Goal: Ask a question

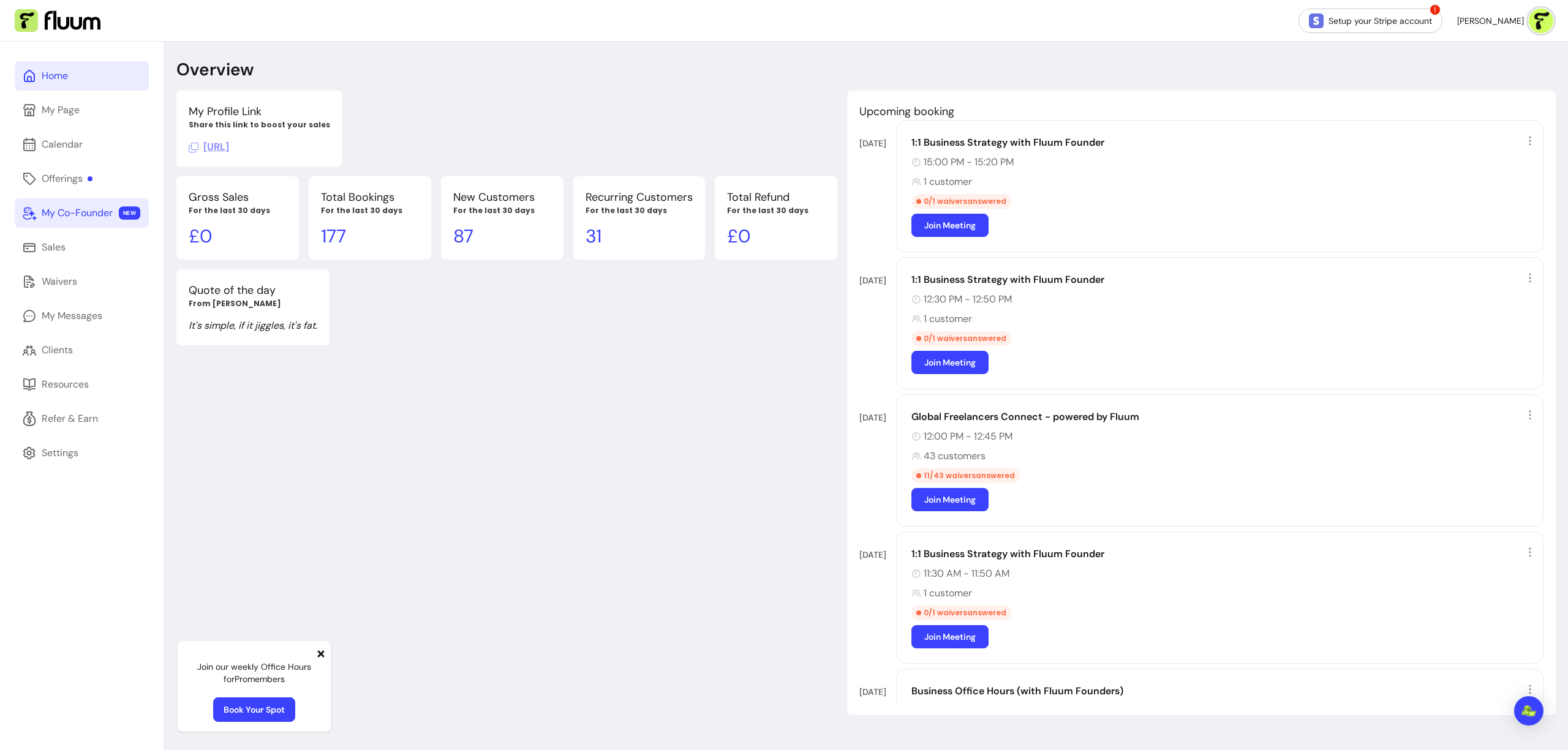
click at [72, 213] on div "My Co-Founder" at bounding box center [76, 213] width 71 height 15
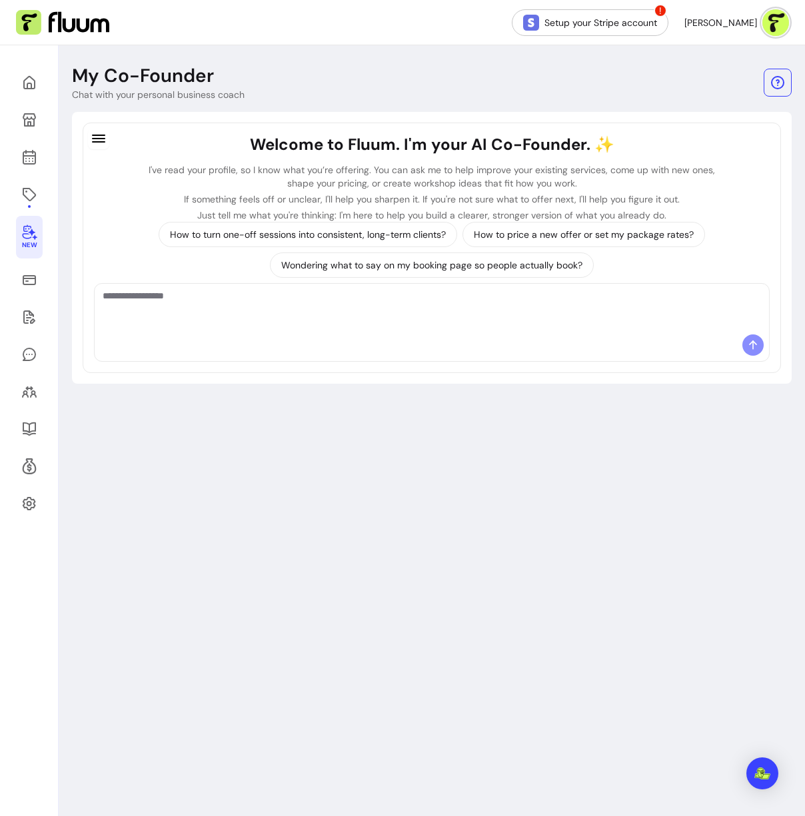
click at [509, 301] on textarea "Ask me anything..." at bounding box center [432, 309] width 658 height 40
type textarea "**********"
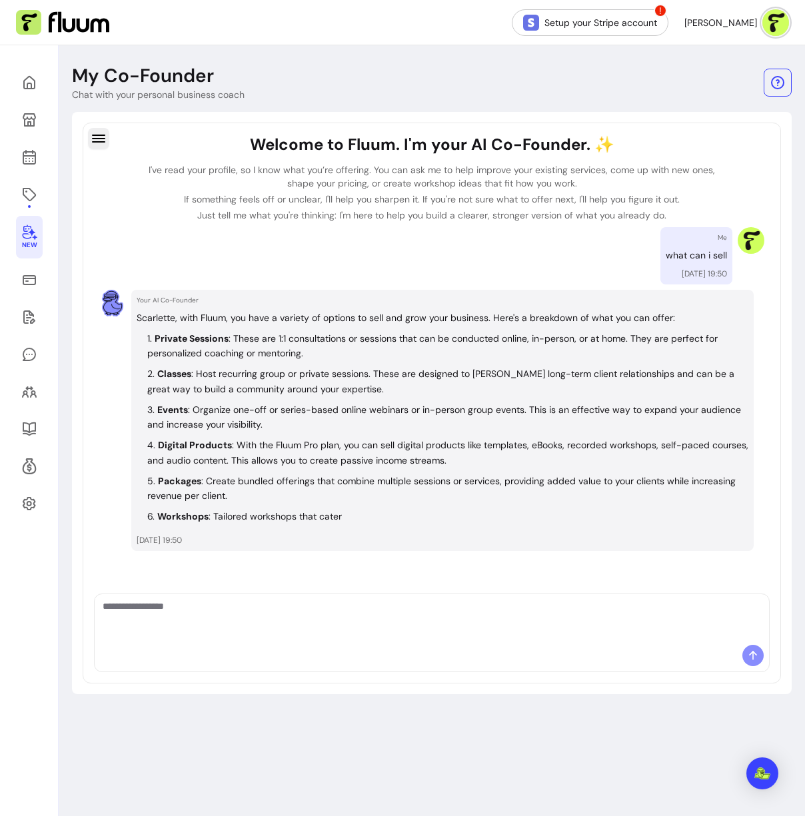
click at [106, 135] on icon "button" at bounding box center [99, 139] width 16 height 16
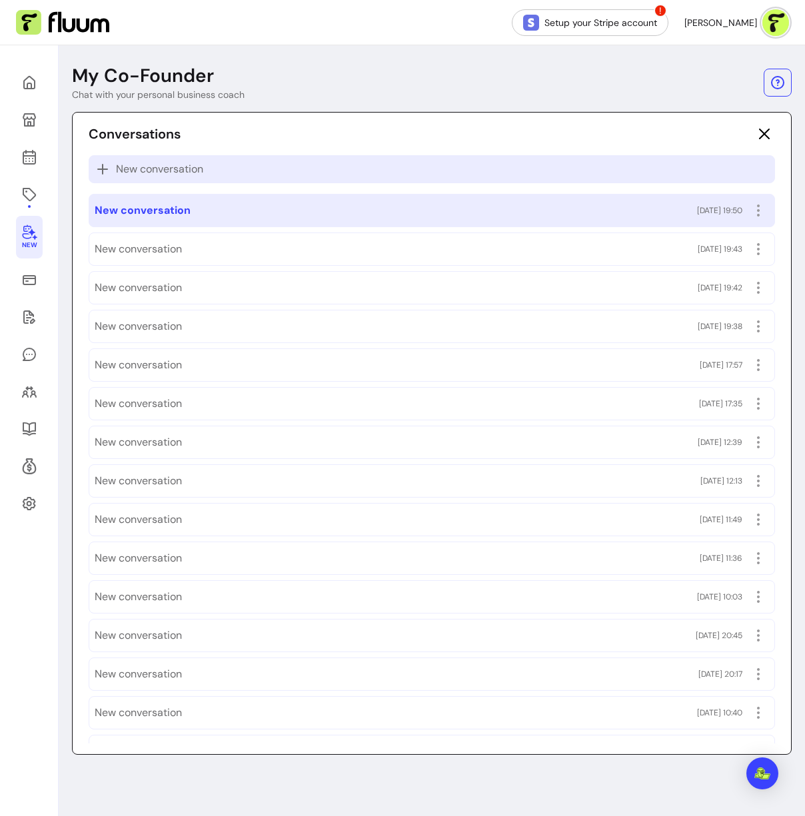
click at [149, 163] on span "New conversation" at bounding box center [159, 169] width 87 height 16
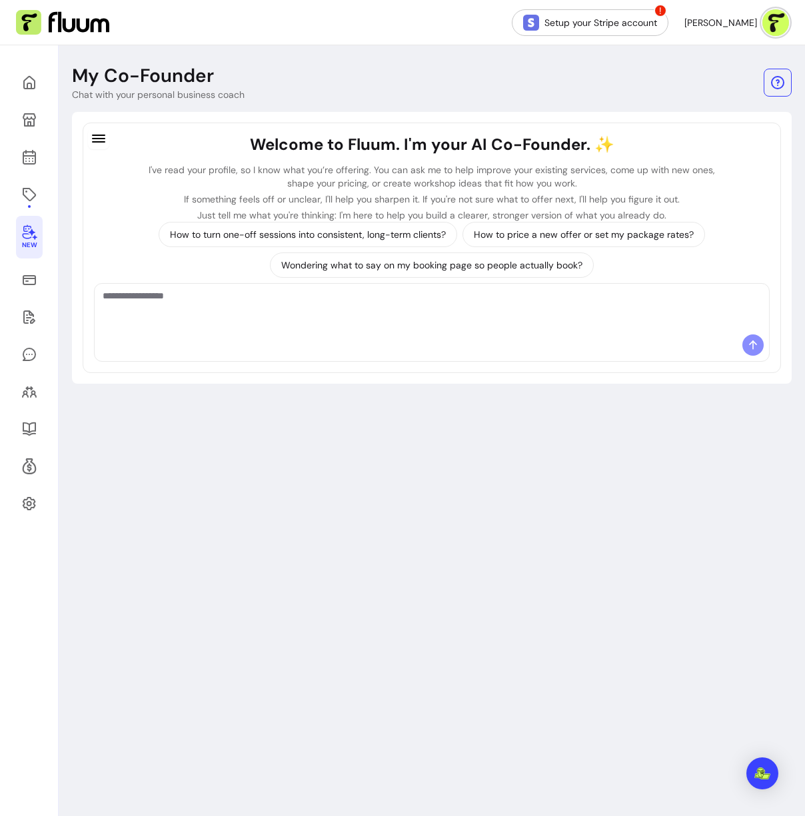
click at [298, 308] on textarea "Ask me anything..." at bounding box center [432, 309] width 658 height 40
type textarea "**********"
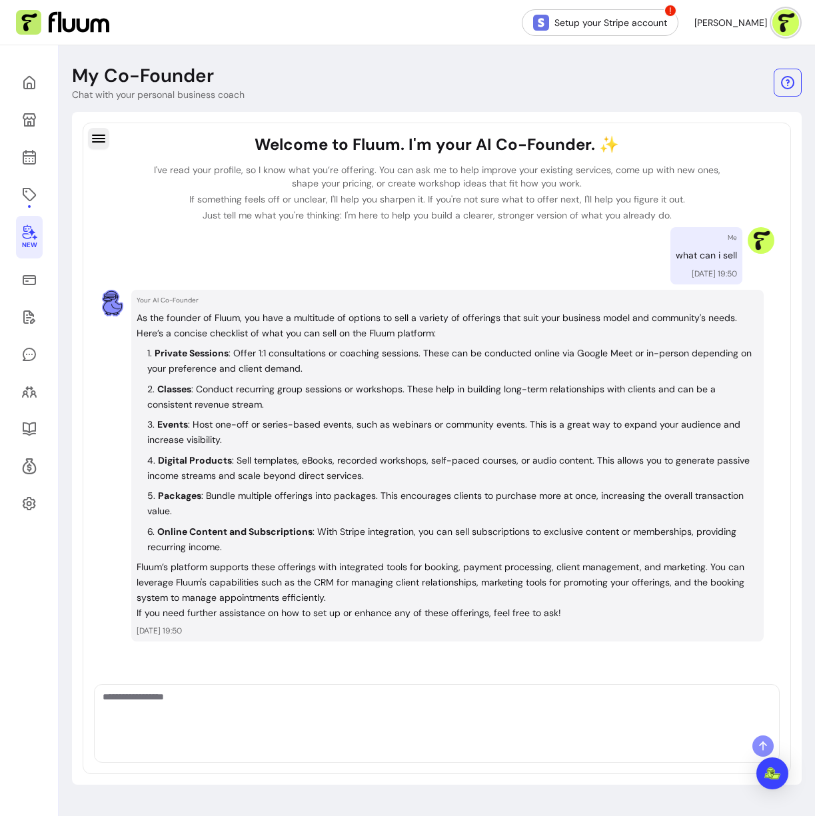
click at [102, 131] on icon "button" at bounding box center [99, 139] width 16 height 16
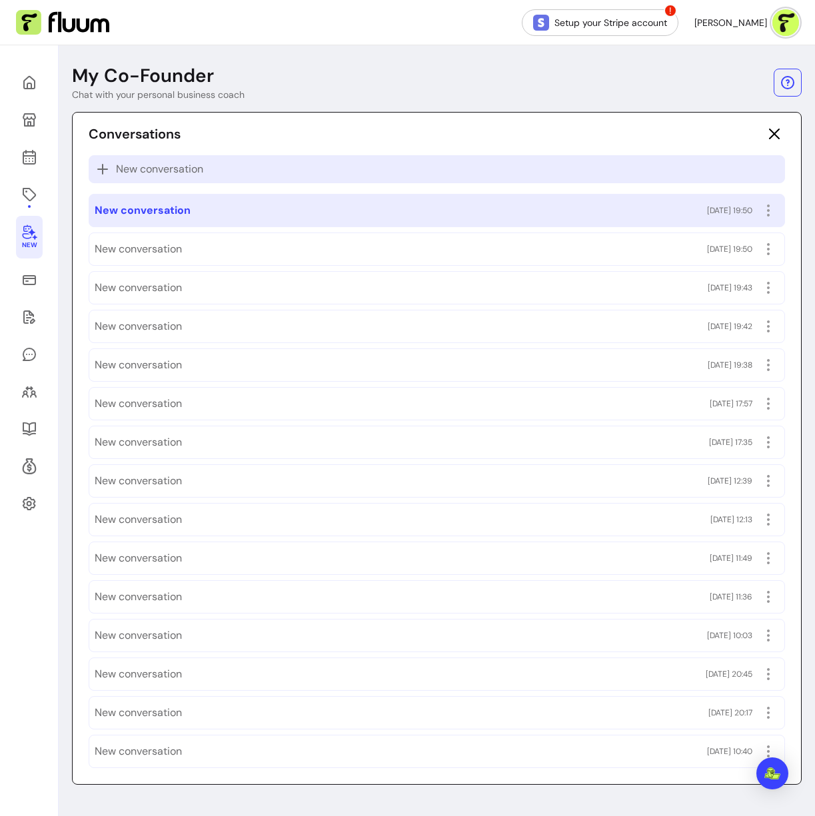
click at [234, 161] on p "New conversation" at bounding box center [437, 169] width 684 height 16
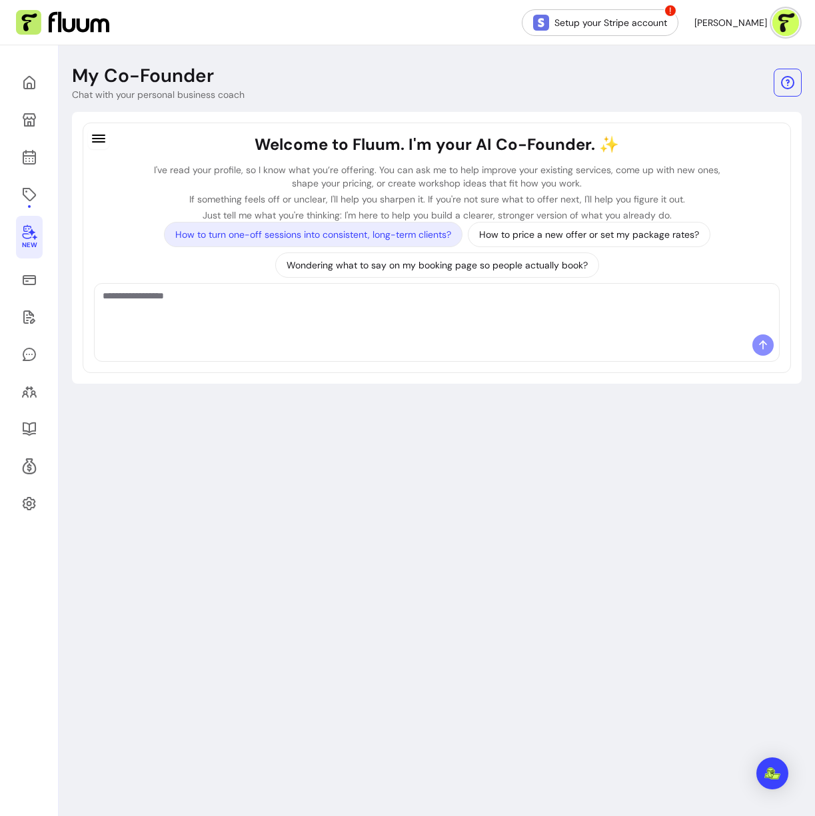
click at [350, 241] on div "How to turn one-off sessions into consistent, long-term clients?" at bounding box center [313, 234] width 298 height 25
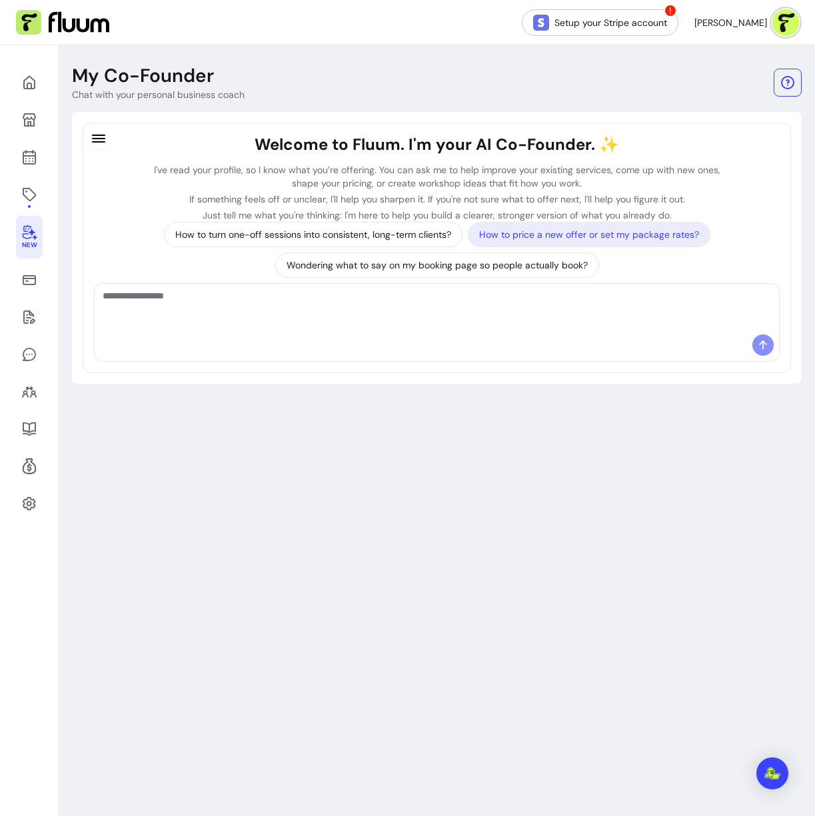
click at [572, 242] on div "How to price a new offer or set my package rates?" at bounding box center [589, 234] width 243 height 25
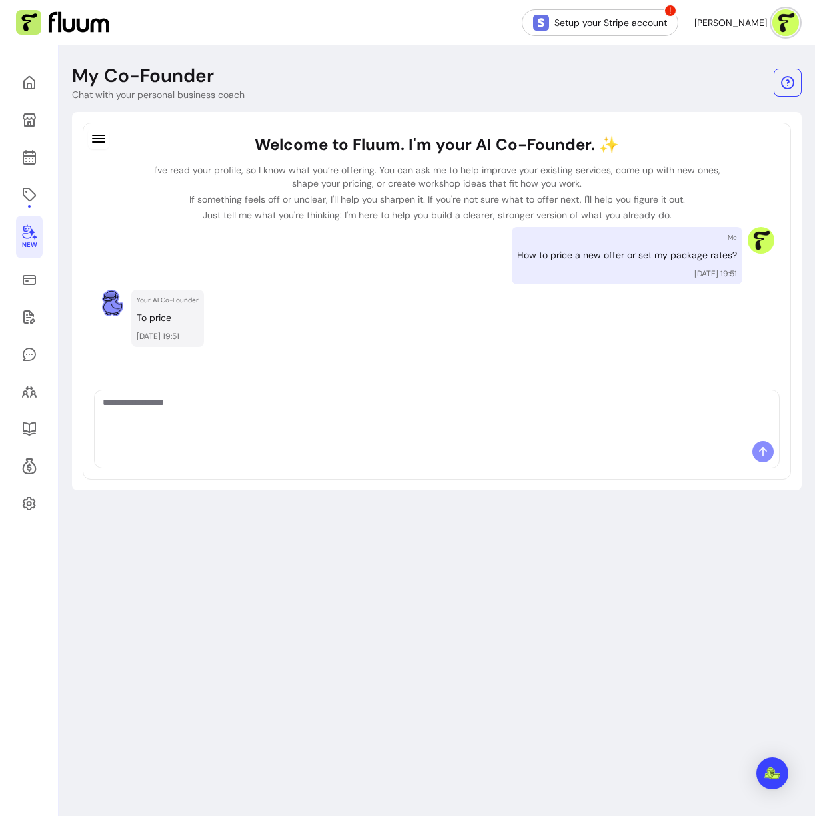
click at [104, 137] on icon "button" at bounding box center [99, 139] width 16 height 16
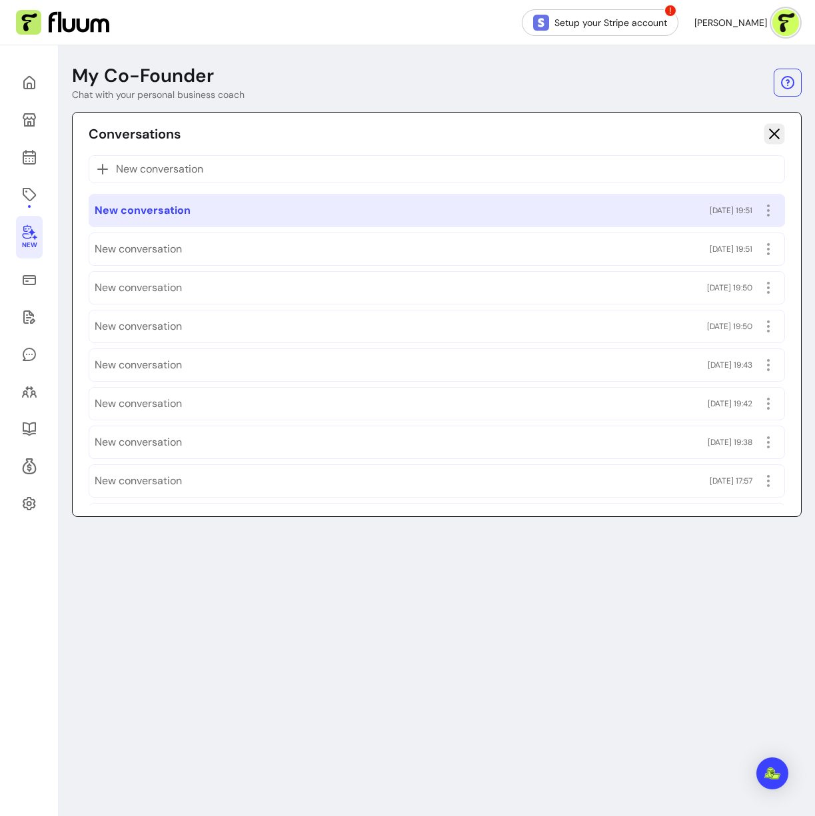
click at [766, 128] on icon "button" at bounding box center [773, 133] width 15 height 15
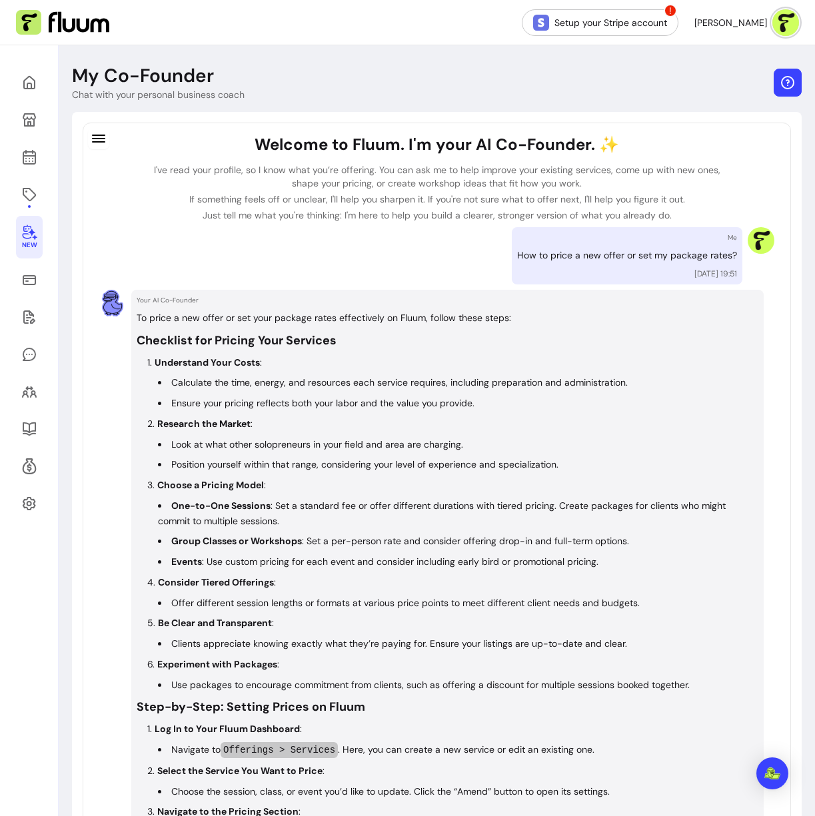
click at [786, 86] on button "button" at bounding box center [788, 83] width 28 height 28
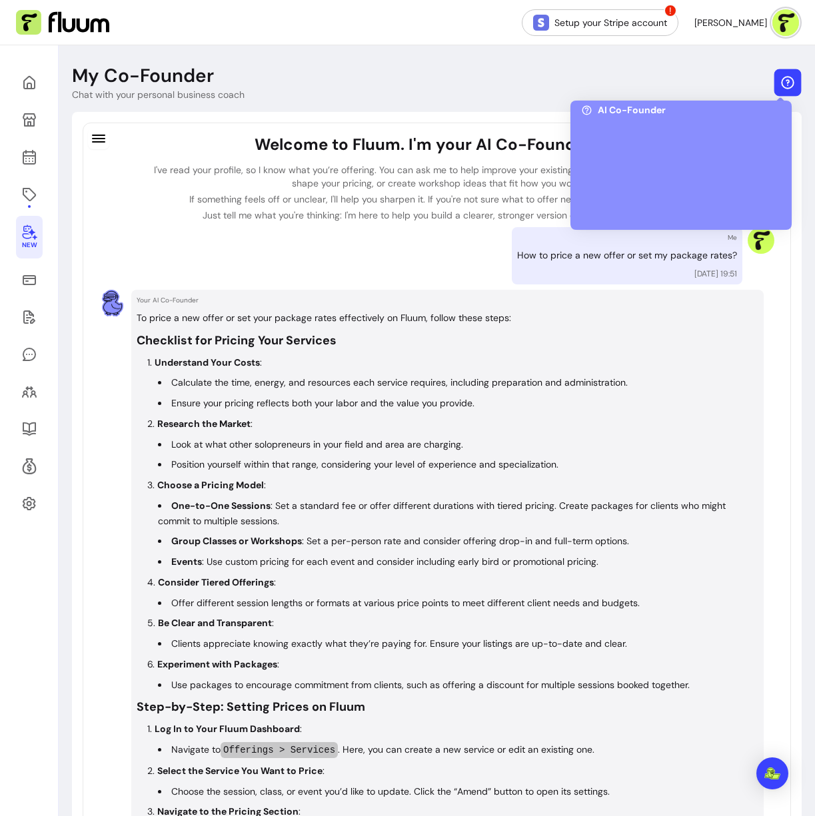
click at [778, 94] on button "button" at bounding box center [787, 82] width 27 height 27
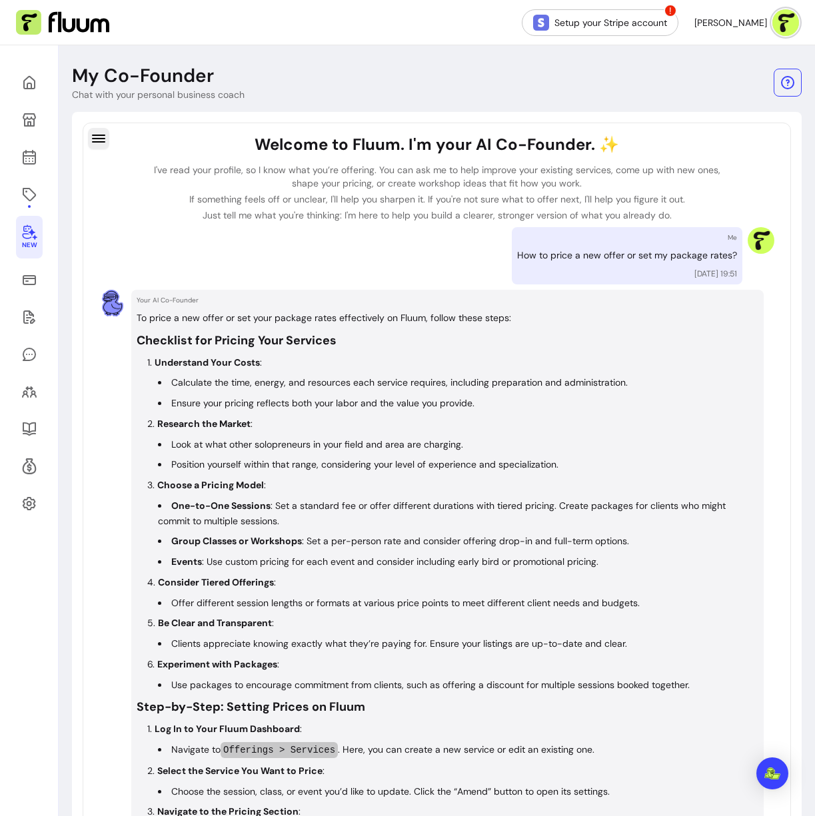
click at [103, 143] on icon "button" at bounding box center [99, 139] width 16 height 16
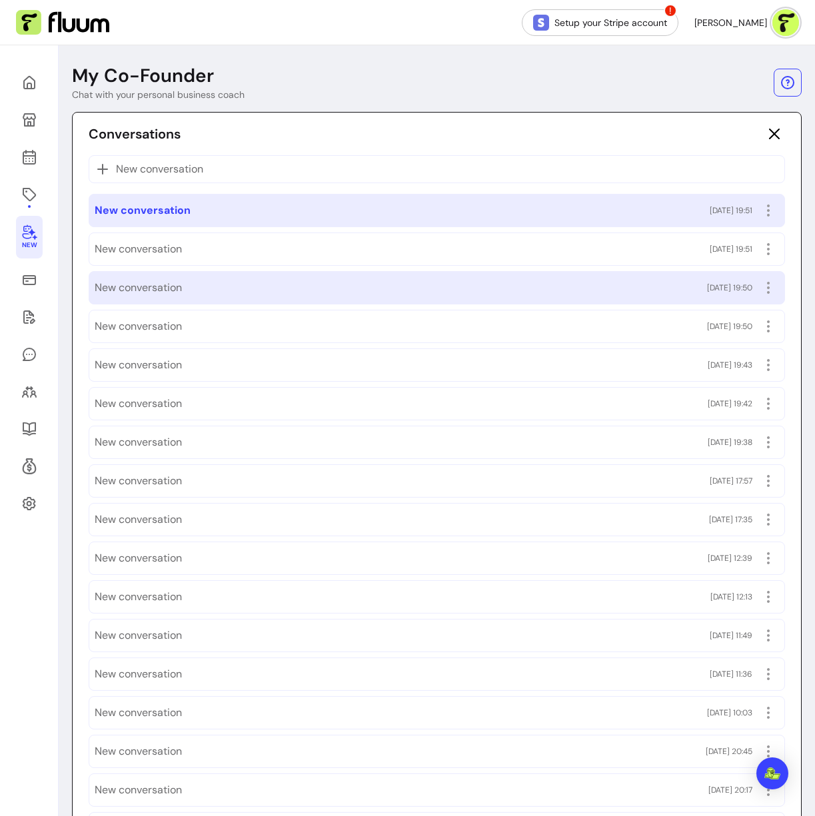
click at [312, 279] on div "New conversation 21/09/2025 19:50" at bounding box center [437, 287] width 684 height 21
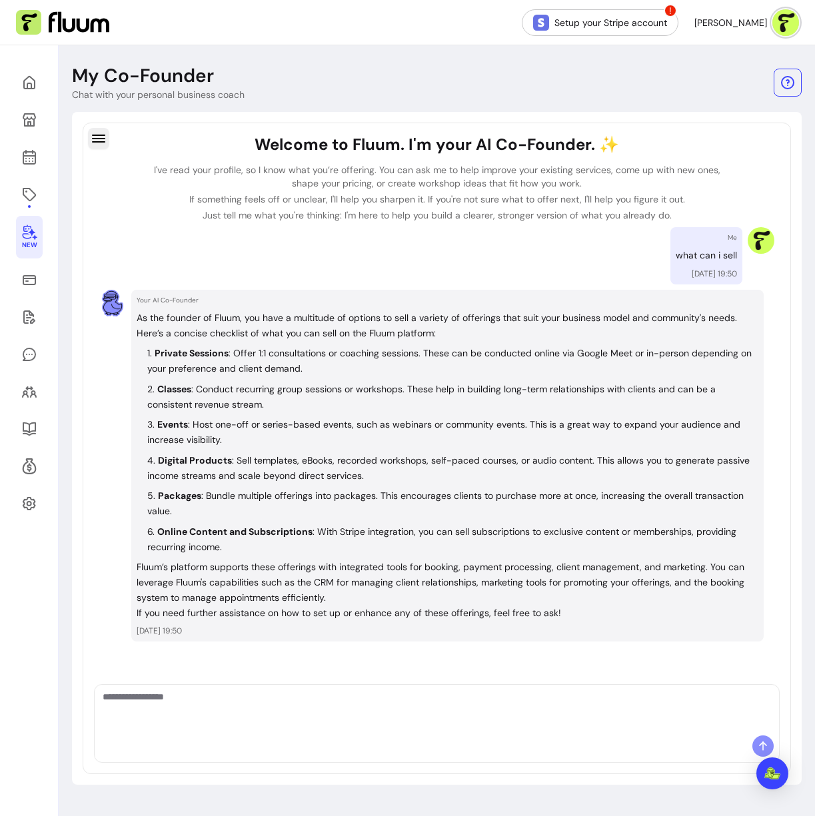
click at [92, 135] on icon "button" at bounding box center [99, 139] width 16 height 16
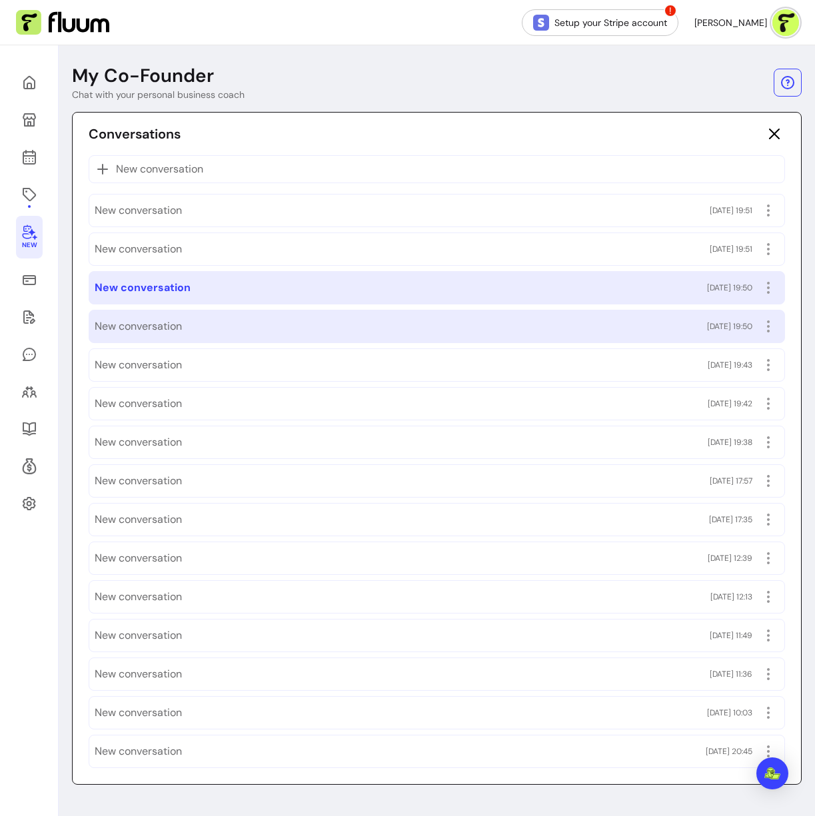
click at [231, 334] on div "New conversation 21/09/2025 19:50" at bounding box center [437, 326] width 684 height 21
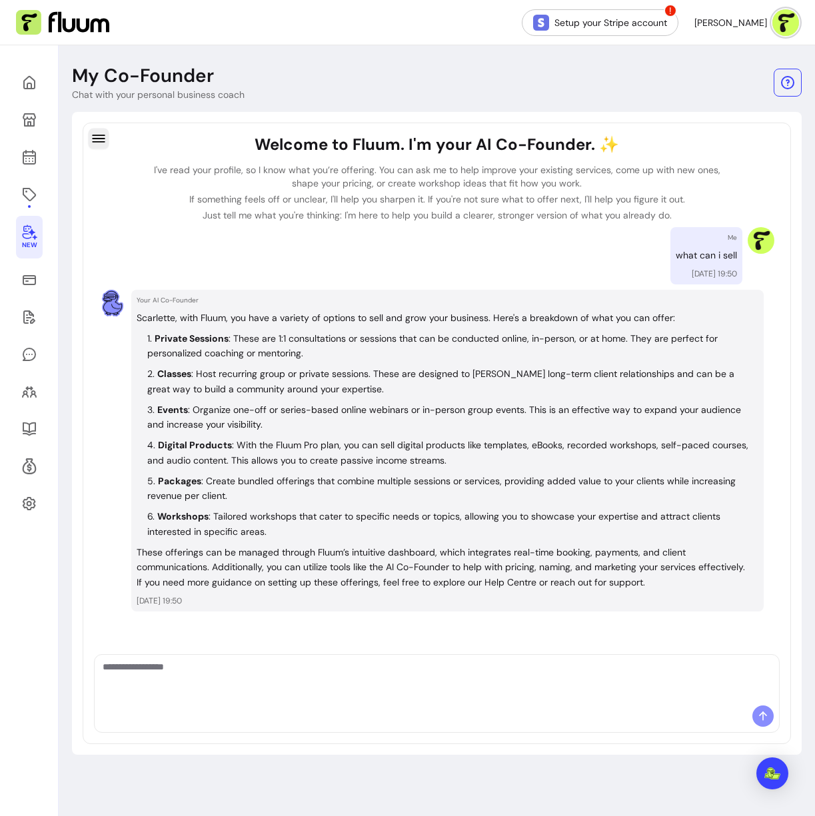
click at [97, 143] on icon "button" at bounding box center [98, 138] width 15 height 15
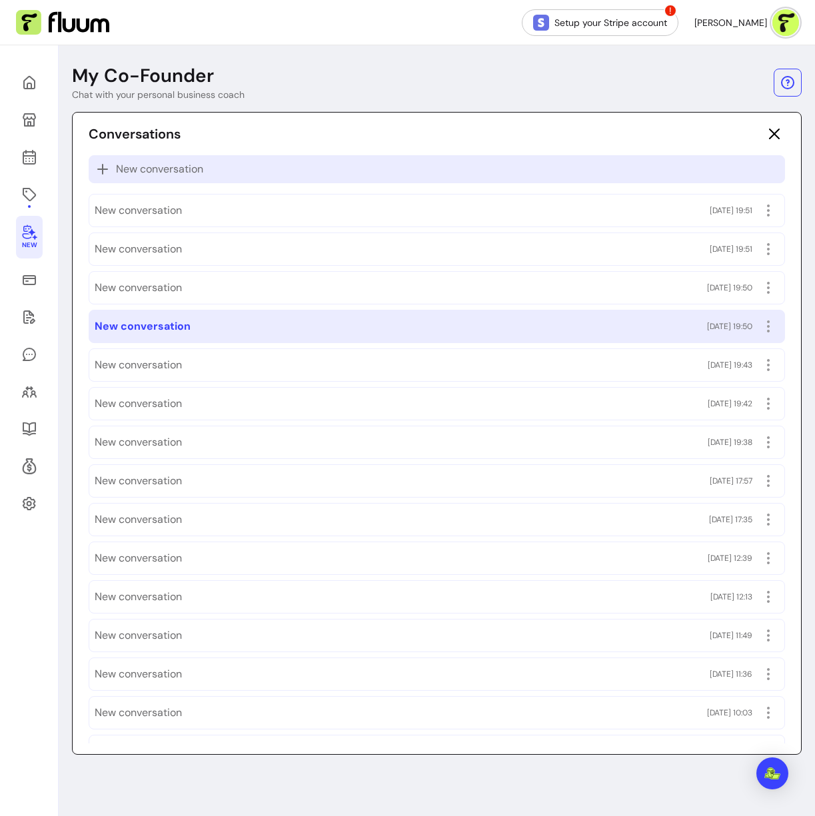
click at [169, 169] on span "New conversation" at bounding box center [159, 169] width 87 height 16
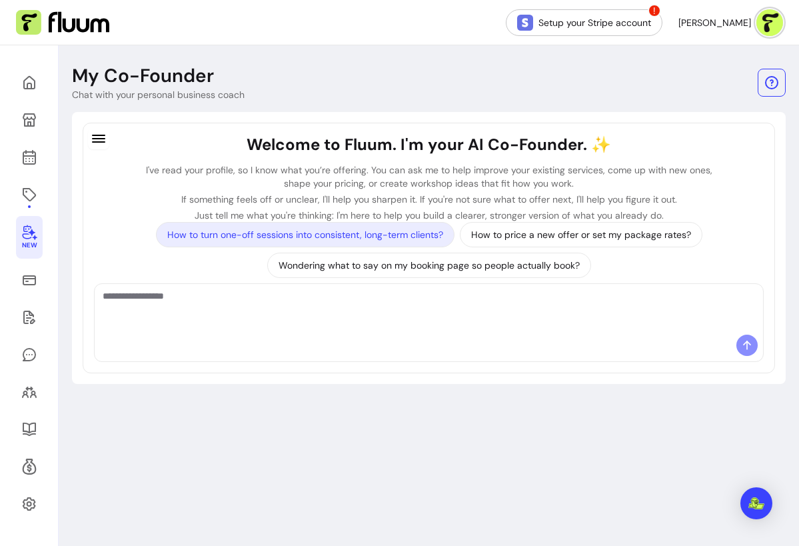
click at [418, 239] on p "How to turn one-off sessions into consistent, long-term clients?" at bounding box center [305, 234] width 276 height 13
